Goal: Task Accomplishment & Management: Complete application form

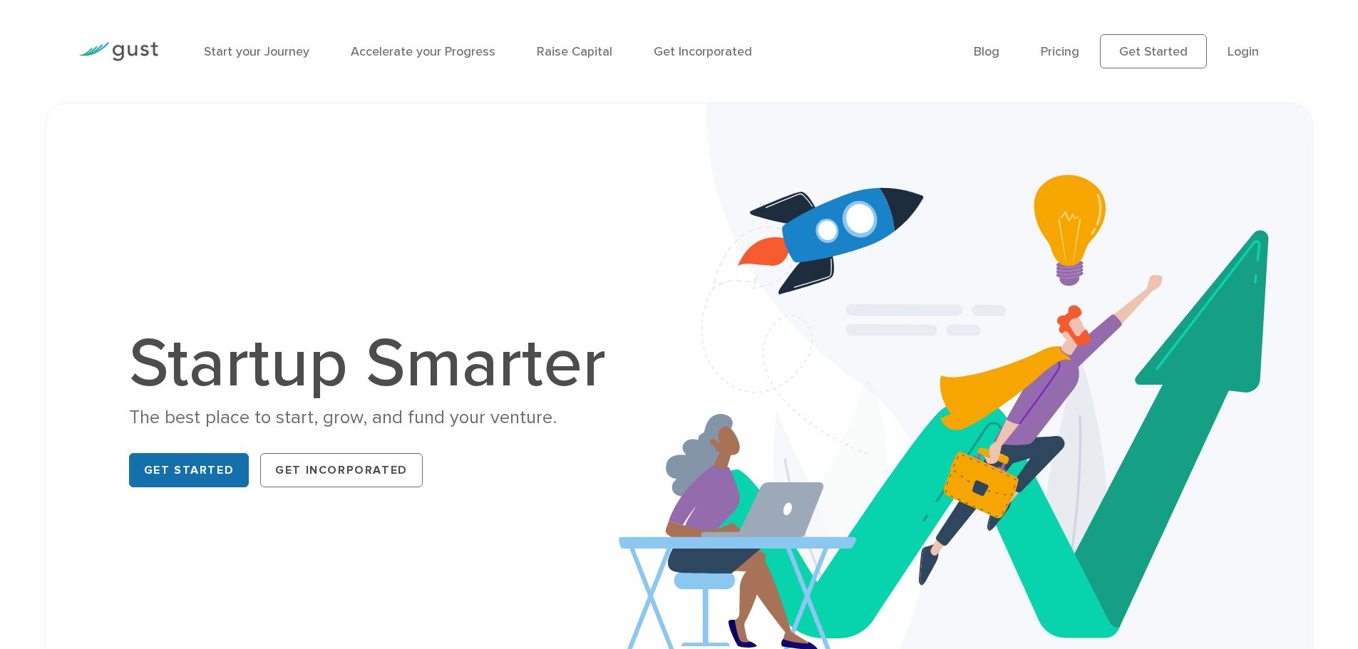
click at [205, 472] on link "Get Started" at bounding box center [189, 470] width 120 height 34
click at [559, 56] on link "Raise Capital" at bounding box center [575, 51] width 76 height 15
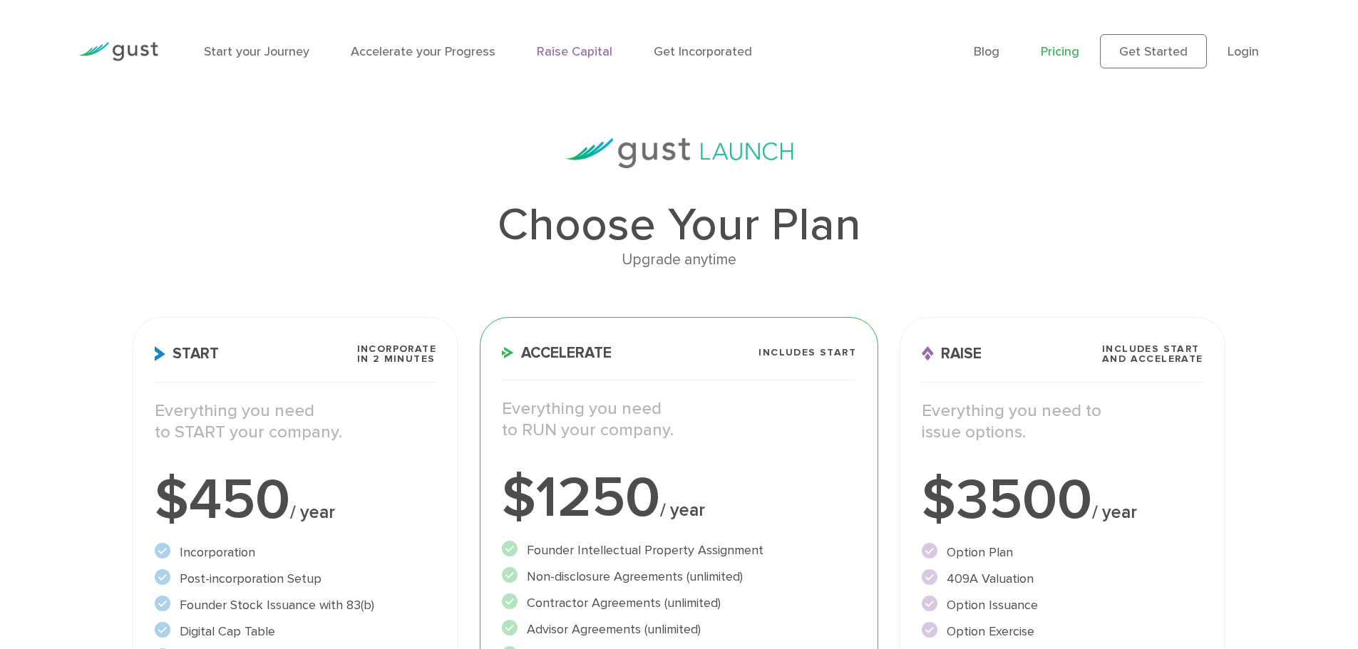
click at [555, 53] on link "Raise Capital" at bounding box center [575, 51] width 76 height 15
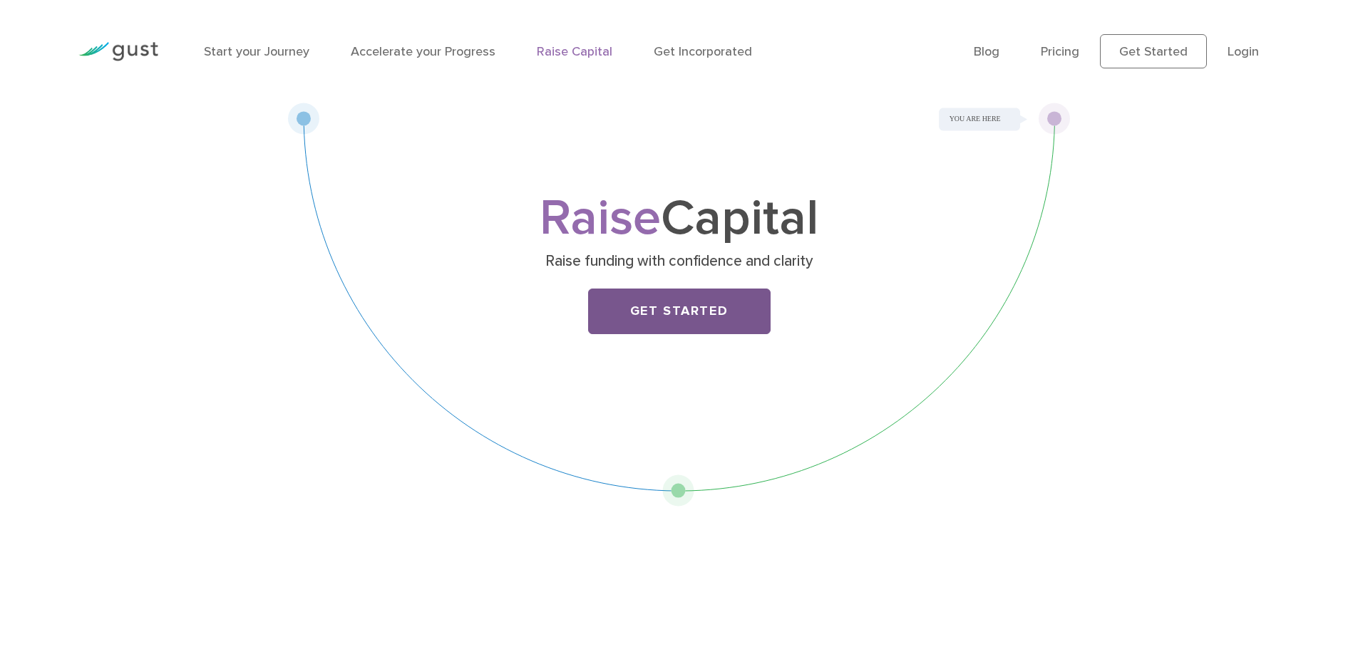
click at [691, 316] on link "Get Started" at bounding box center [679, 312] width 182 height 46
